Goal: Find specific page/section: Find specific page/section

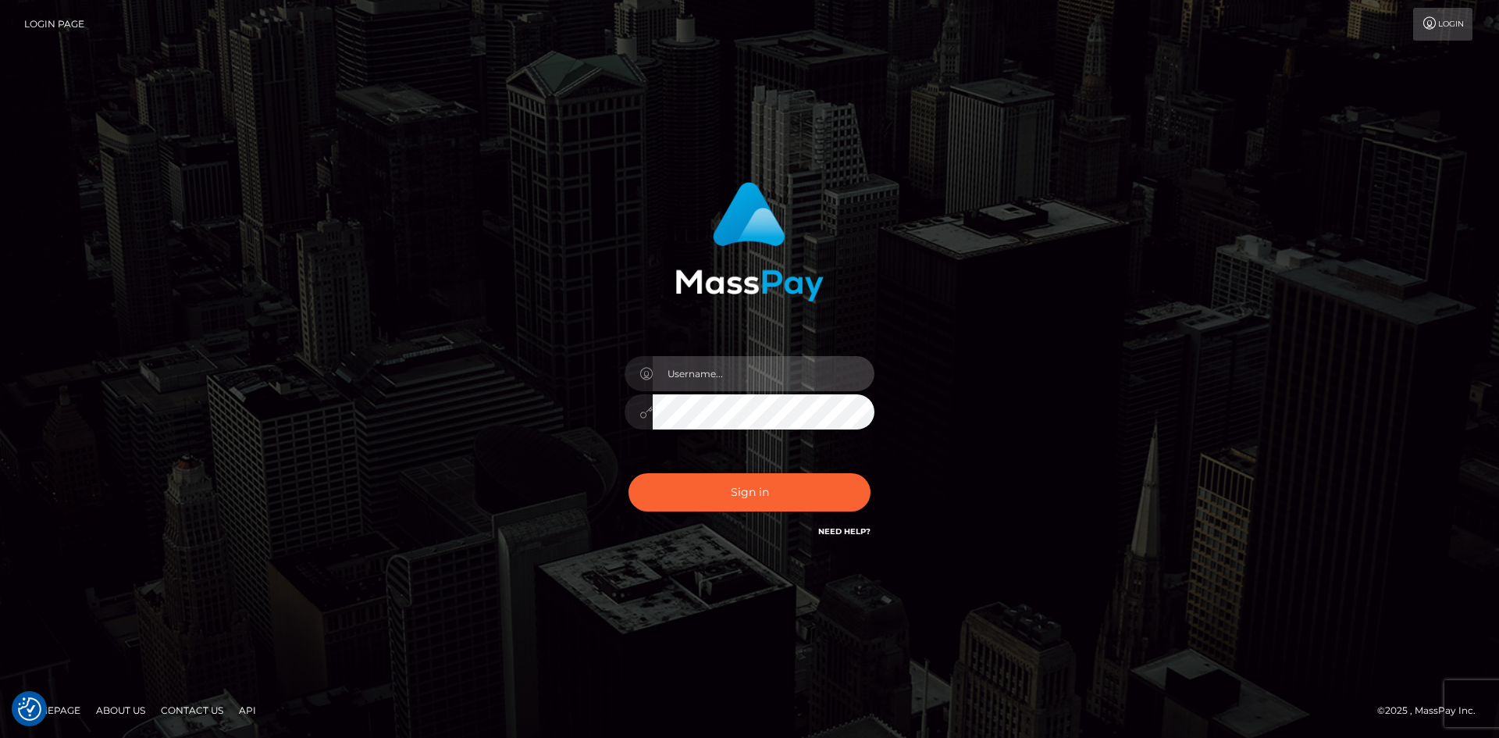
click at [682, 386] on input "text" at bounding box center [764, 373] width 222 height 35
type input "[PERSON_NAME]"
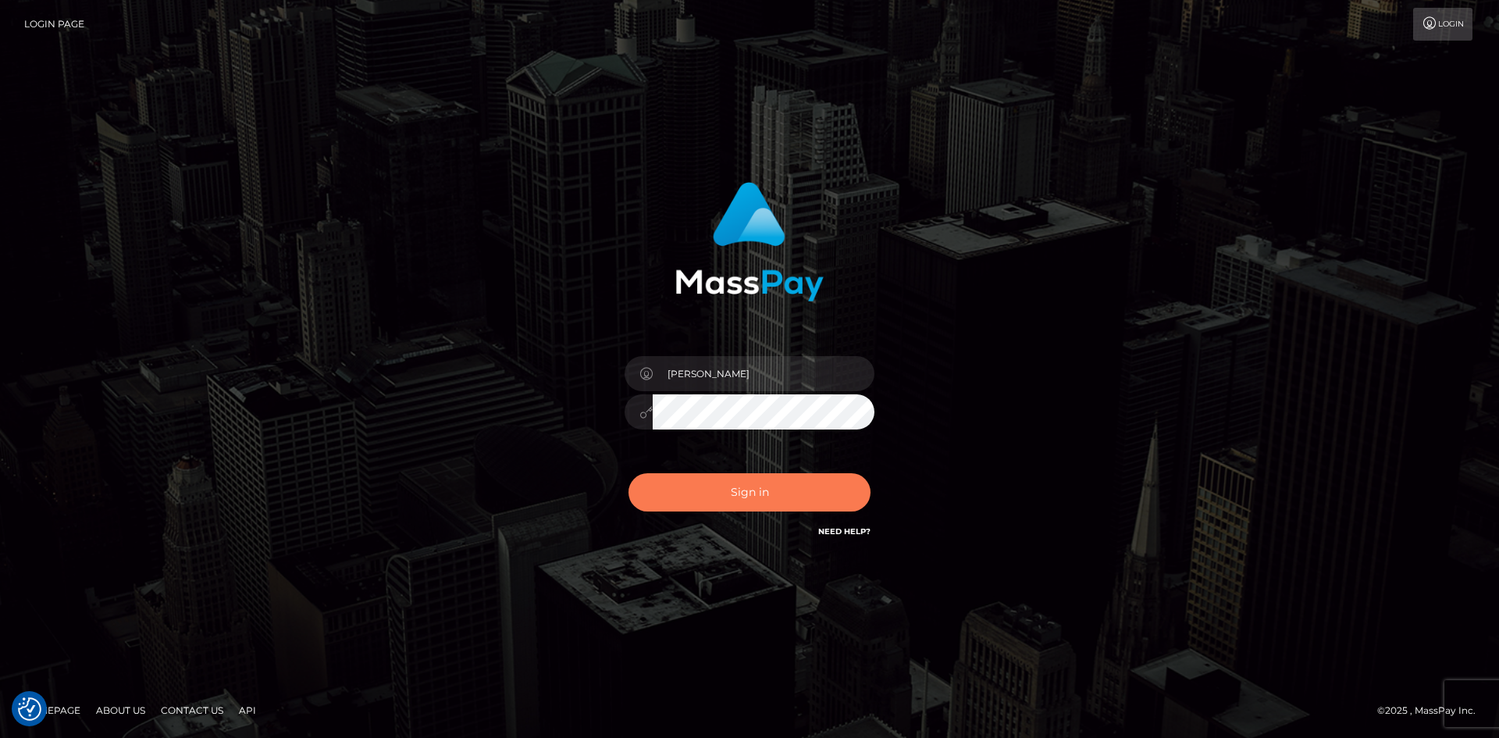
click at [708, 495] on button "Sign in" at bounding box center [750, 492] width 242 height 38
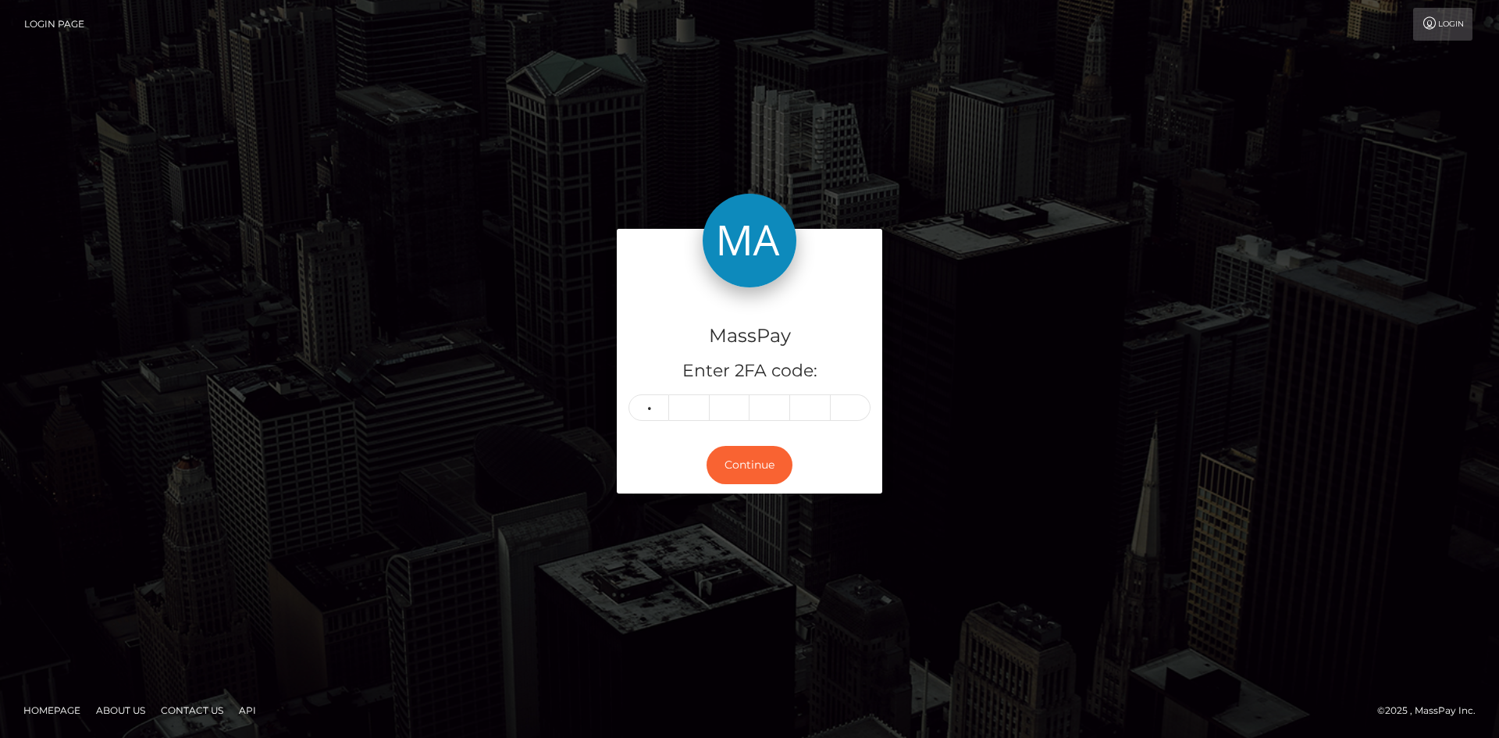
type input "6"
type input "1"
type input "3"
type input "0"
type input "8"
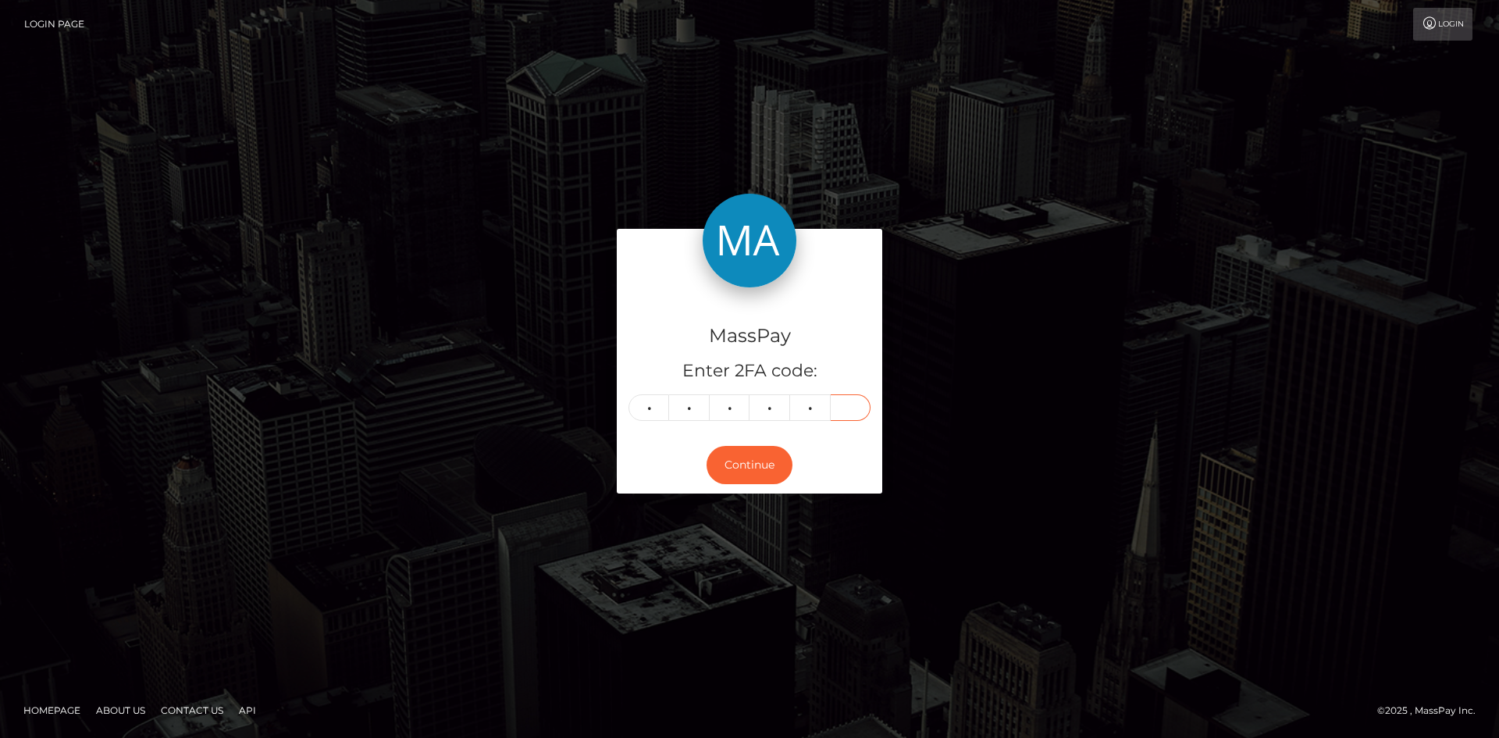
type input "2"
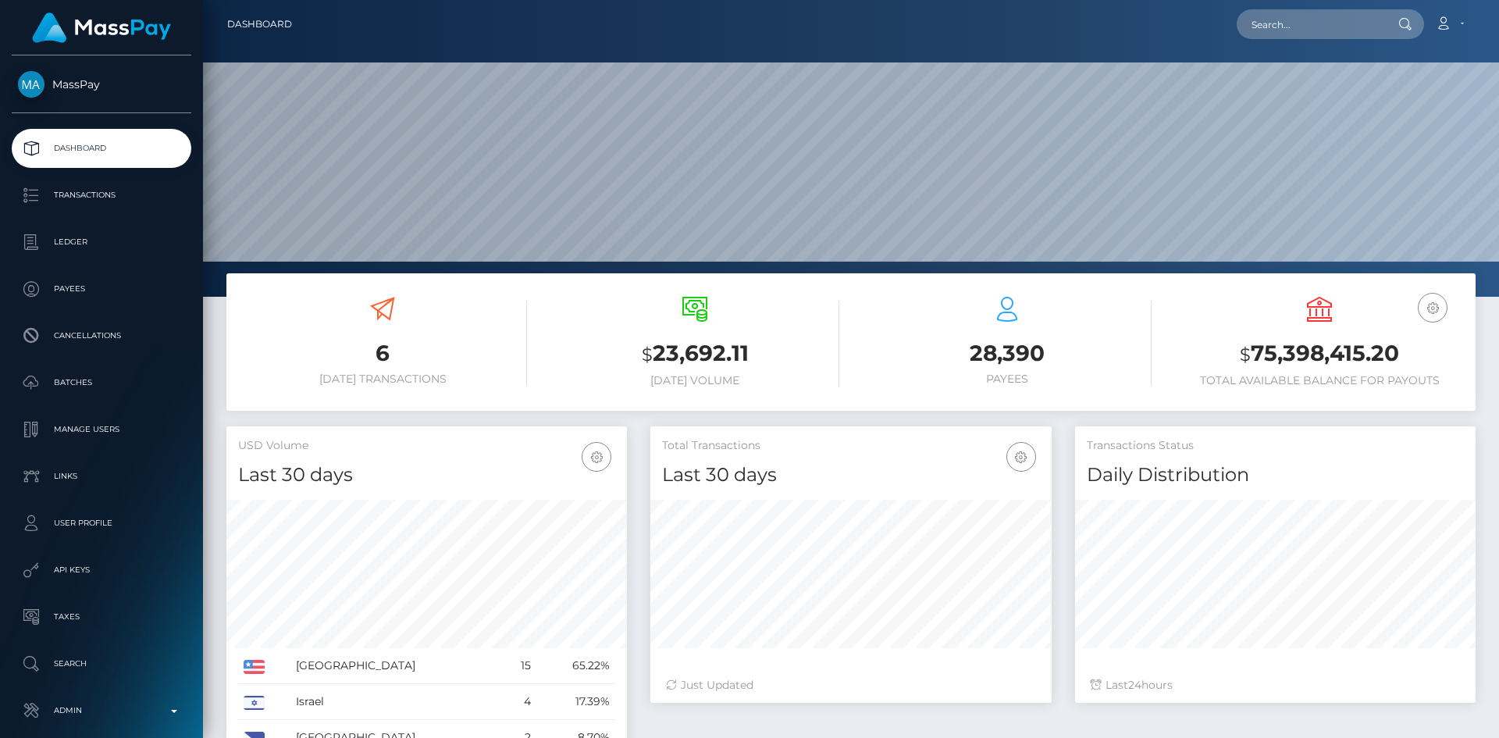
scroll to position [277, 401]
click at [1266, 23] on input "text" at bounding box center [1310, 24] width 147 height 30
paste input "634206e7-5e02-11f0-b1fb-02a8c2768cb9"
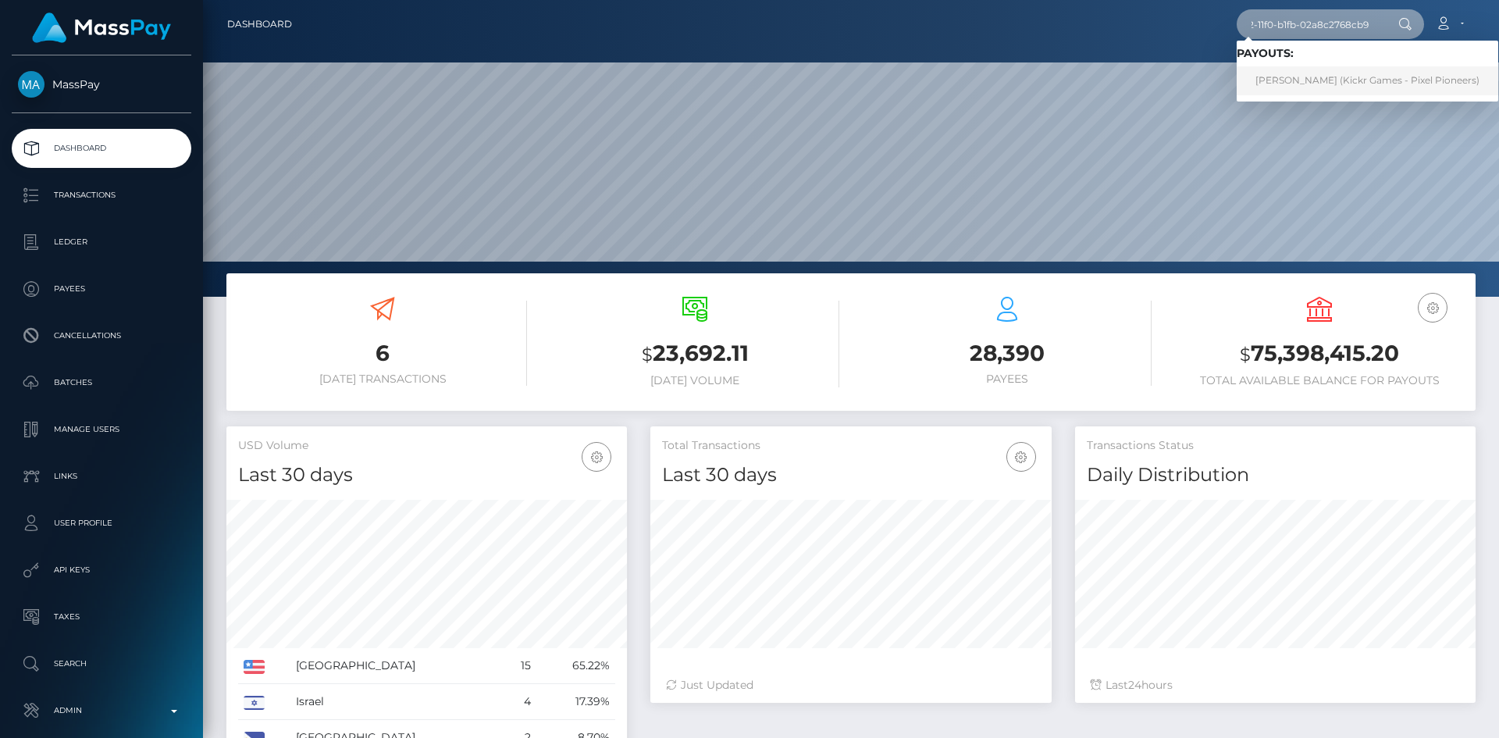
type input "634206e7-5e02-11f0-b1fb-02a8c2768cb9"
click at [1318, 79] on link "GABRIEL AARON RABAGO (Kickr Games - Pixel Pioneers)" at bounding box center [1368, 80] width 262 height 29
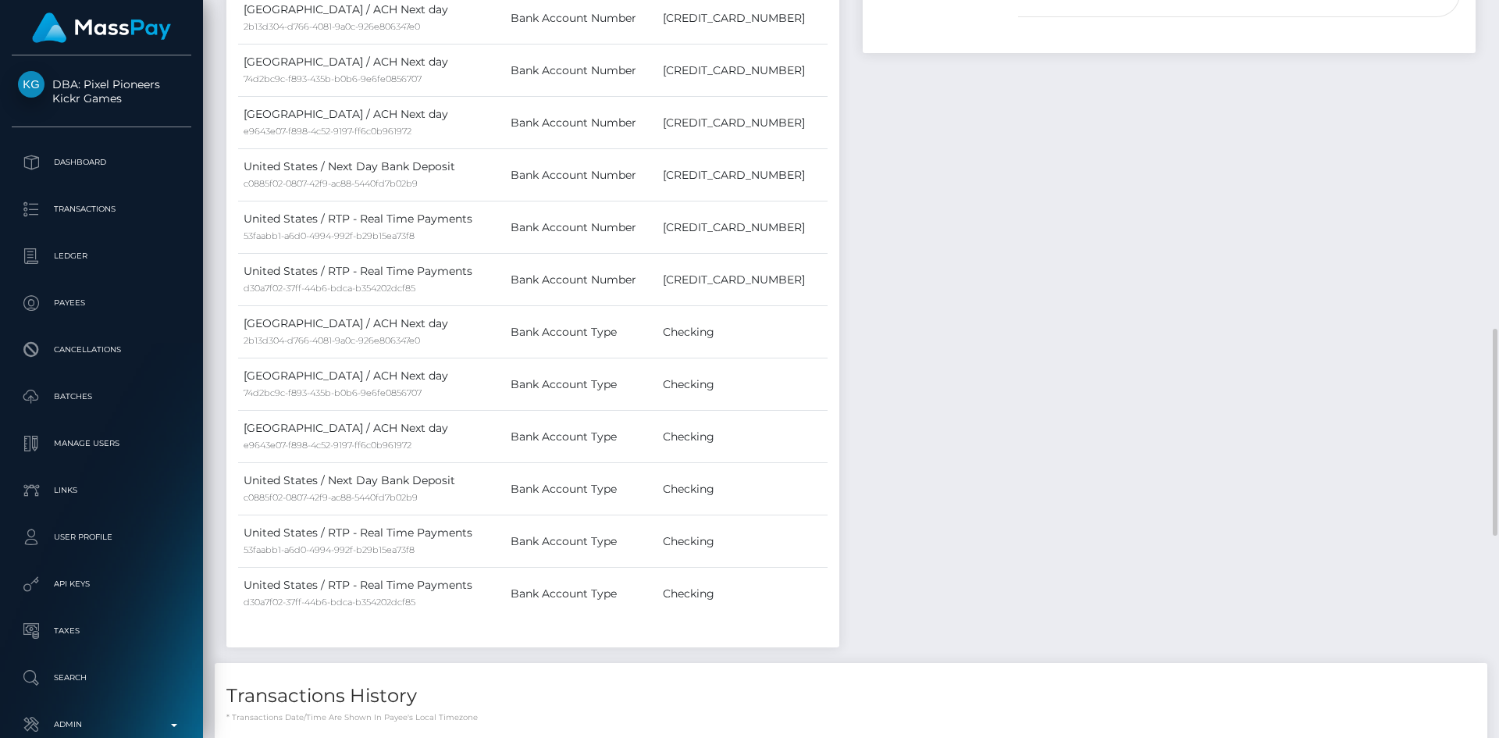
scroll to position [1483, 0]
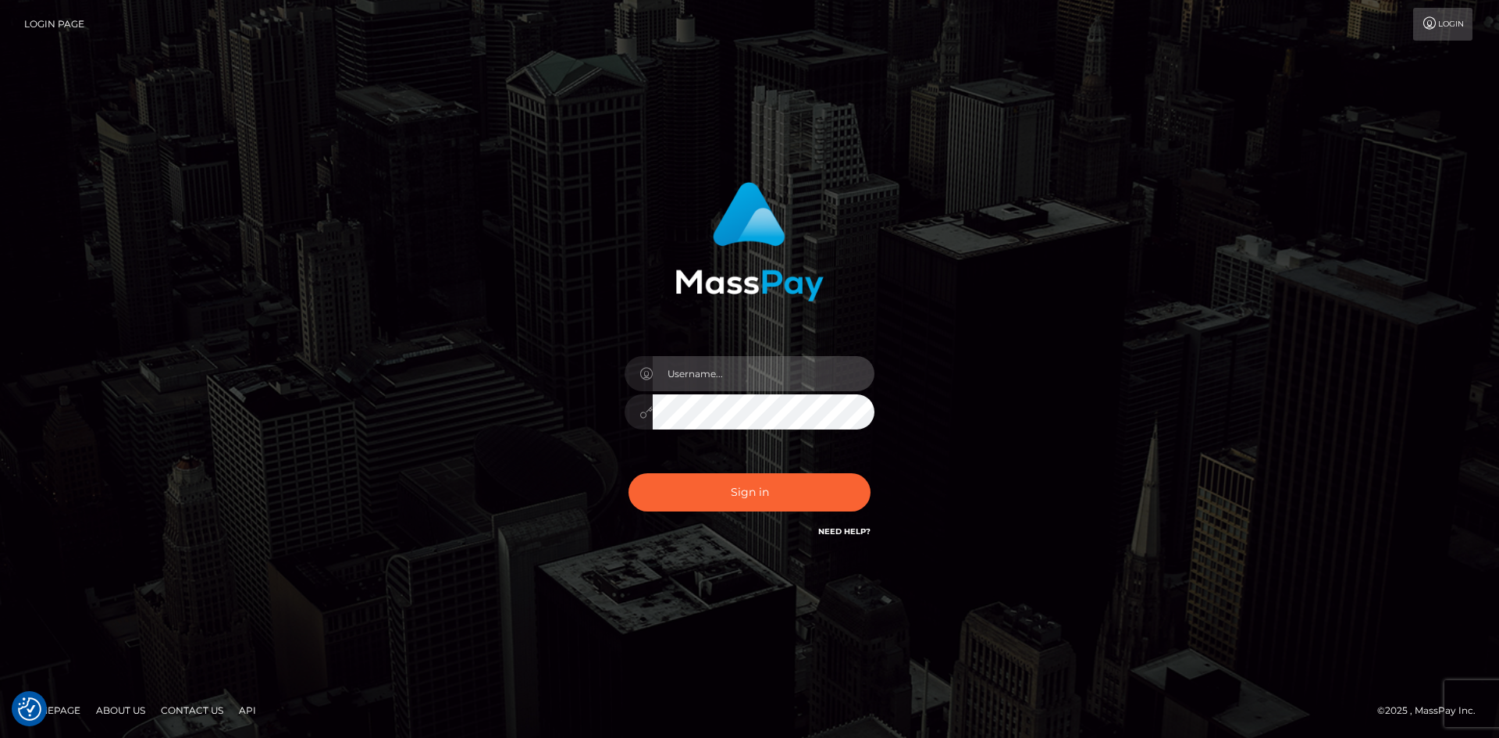
click at [707, 375] on input "text" at bounding box center [764, 373] width 222 height 35
type input "[PERSON_NAME]"
click at [629, 473] on button "Sign in" at bounding box center [750, 492] width 242 height 38
click at [712, 386] on input "text" at bounding box center [764, 373] width 222 height 35
type input "pranav"
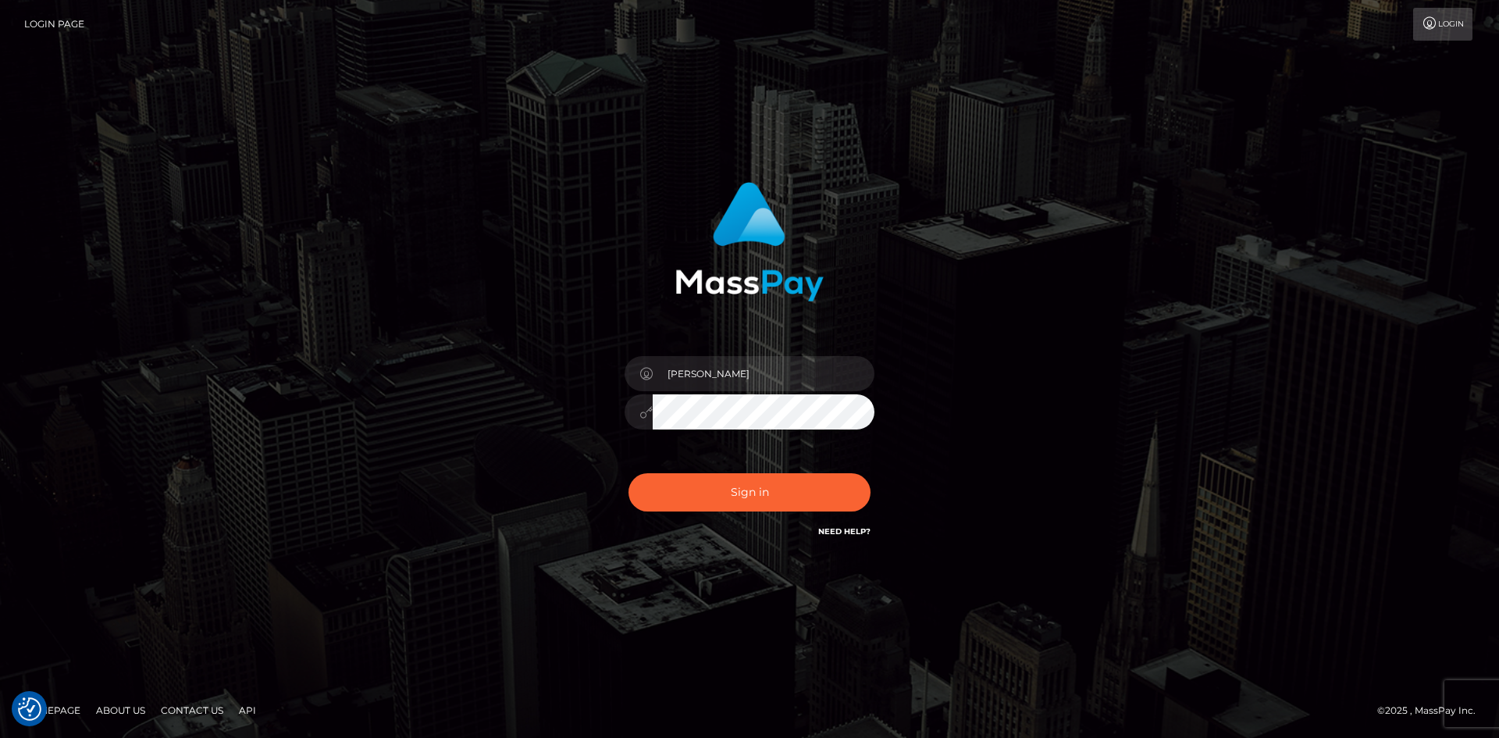
click at [629, 473] on button "Sign in" at bounding box center [750, 492] width 242 height 38
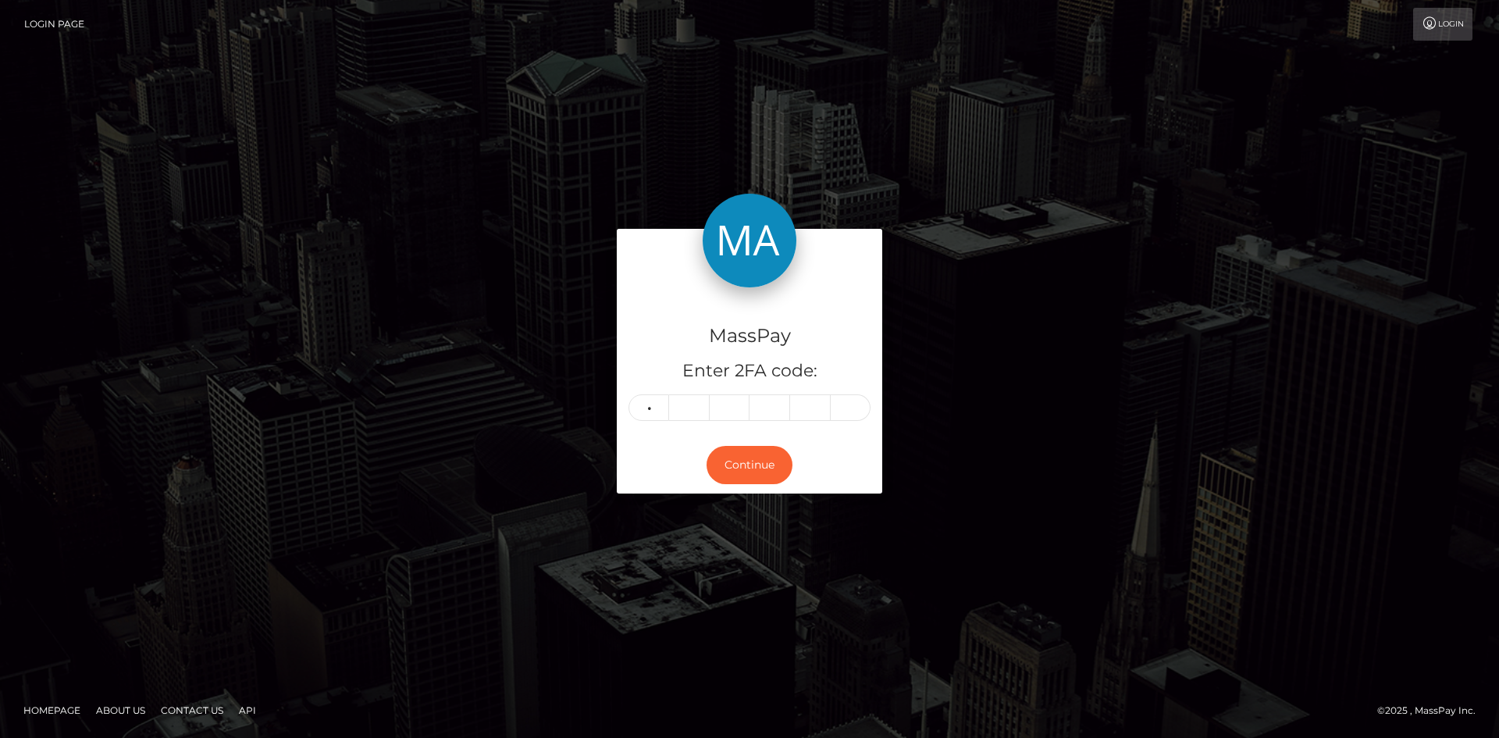
type input "2"
type input "7"
type input "0"
type input "4"
type input "7"
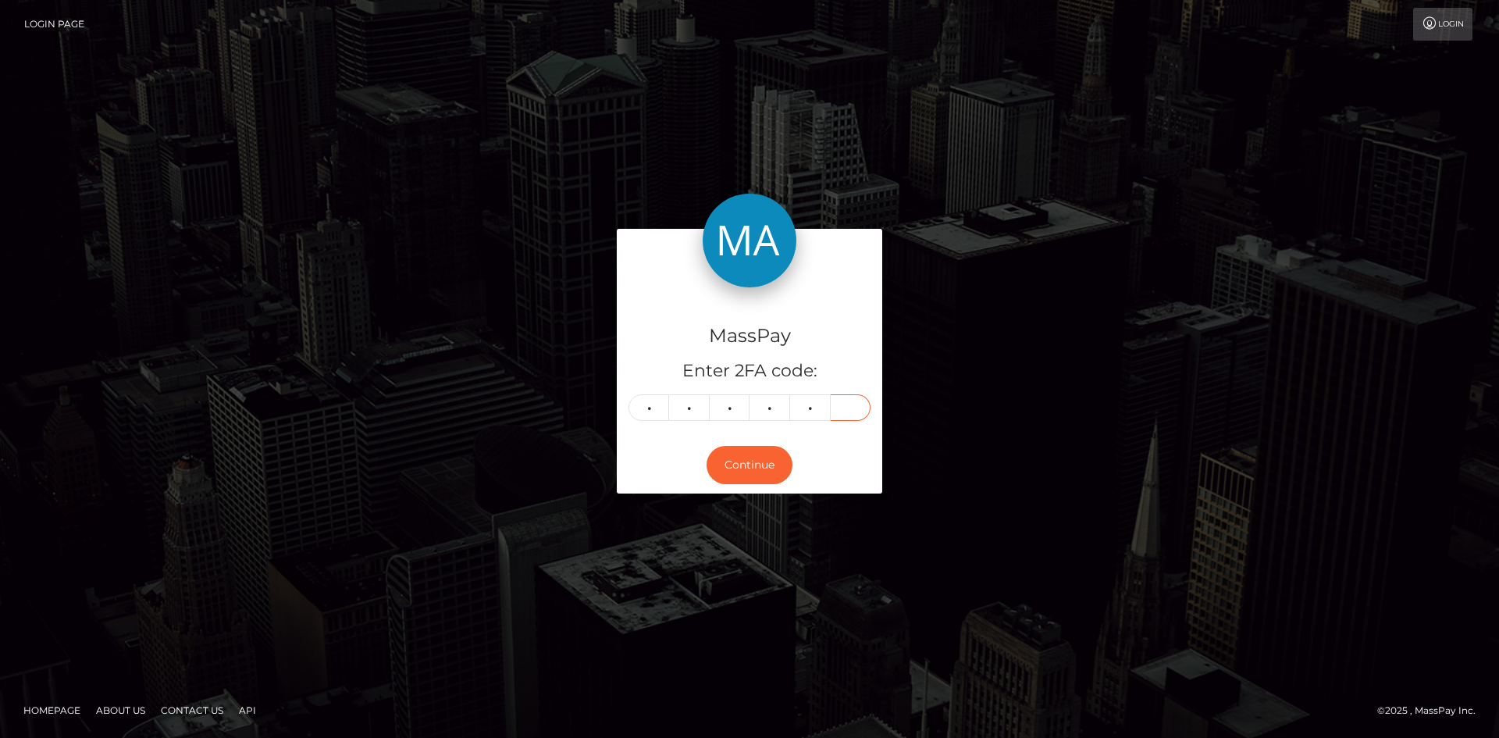
type input "6"
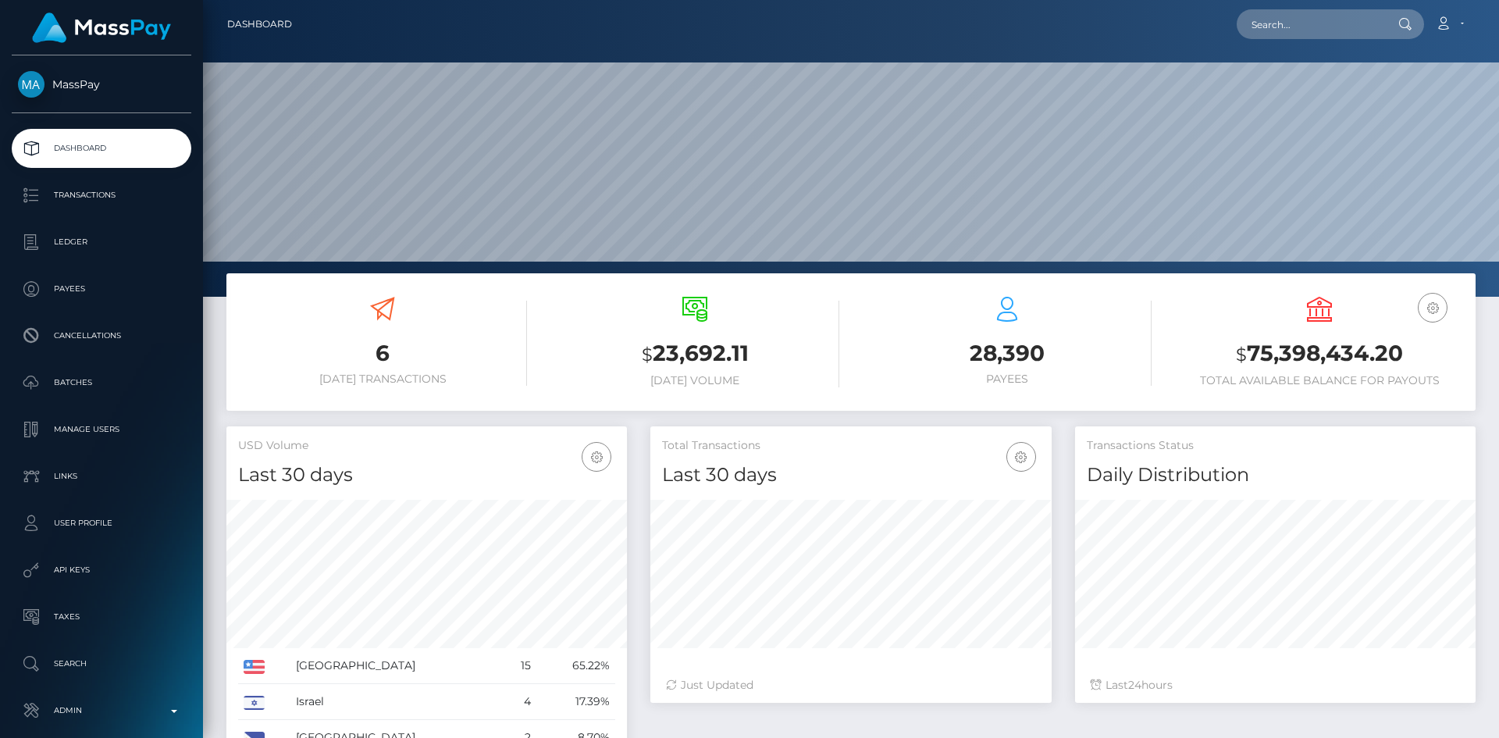
scroll to position [277, 401]
click at [1334, 23] on input "text" at bounding box center [1310, 24] width 147 height 30
paste input "47efa6a7-5e02-11f0-b1fb-02a8c2768cb9"
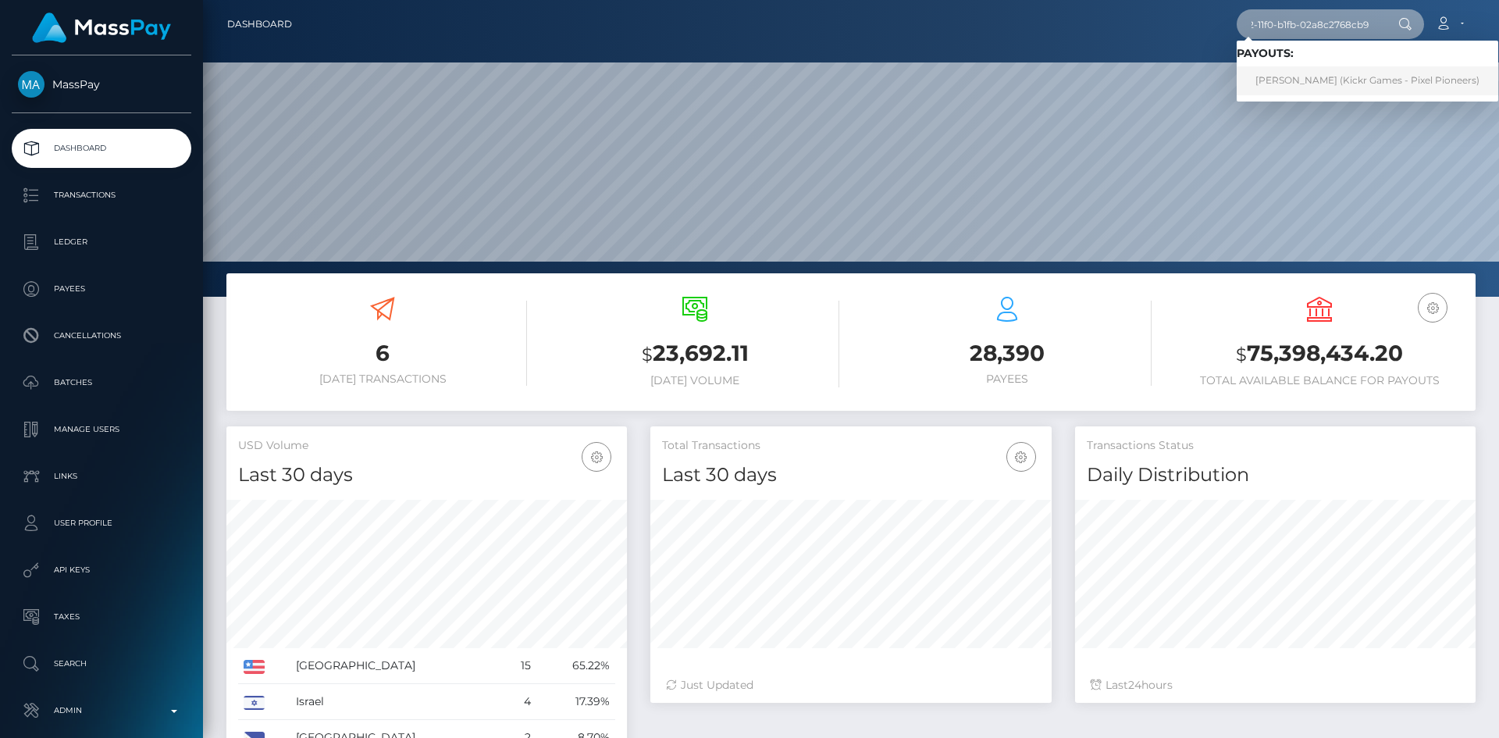
type input "47efa6a7-5e02-11f0-b1fb-02a8c2768cb9"
click at [1330, 85] on link "JENNIFER LYNN SALIERNO (Kickr Games - Pixel Pioneers)" at bounding box center [1368, 80] width 262 height 29
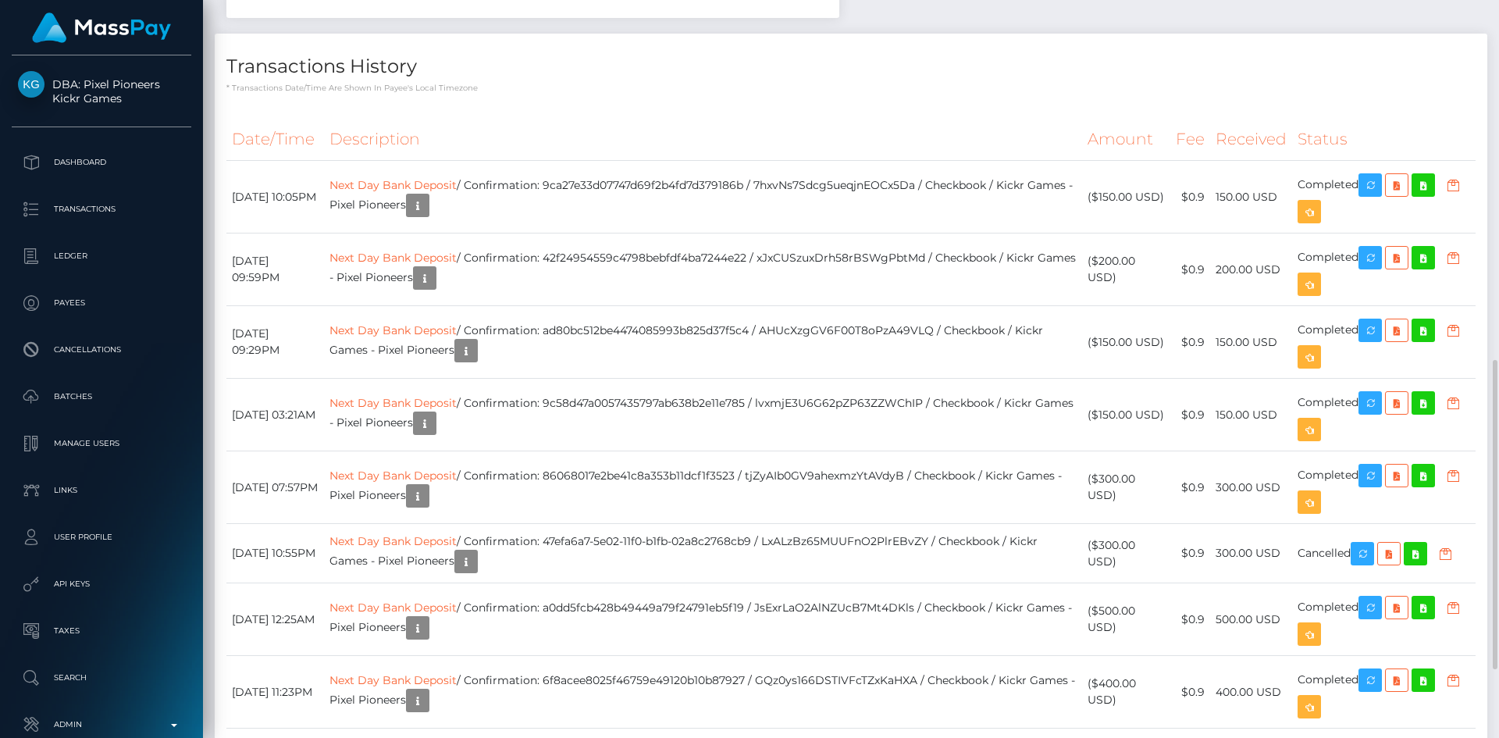
scroll to position [187, 401]
